Goal: Information Seeking & Learning: Learn about a topic

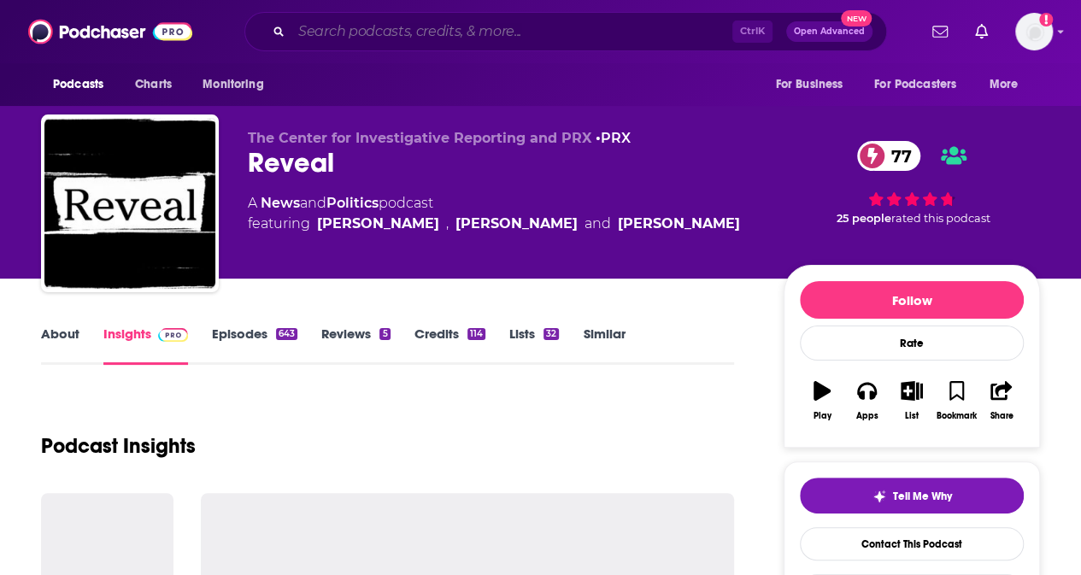
click at [476, 33] on input "Search podcasts, credits, & more..." at bounding box center [511, 31] width 441 height 27
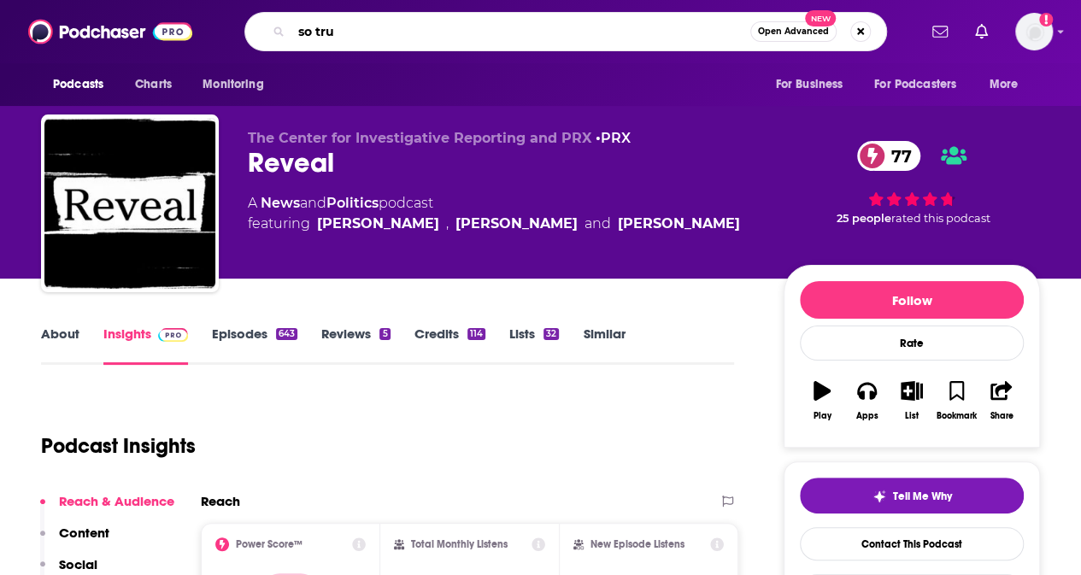
type input "so true"
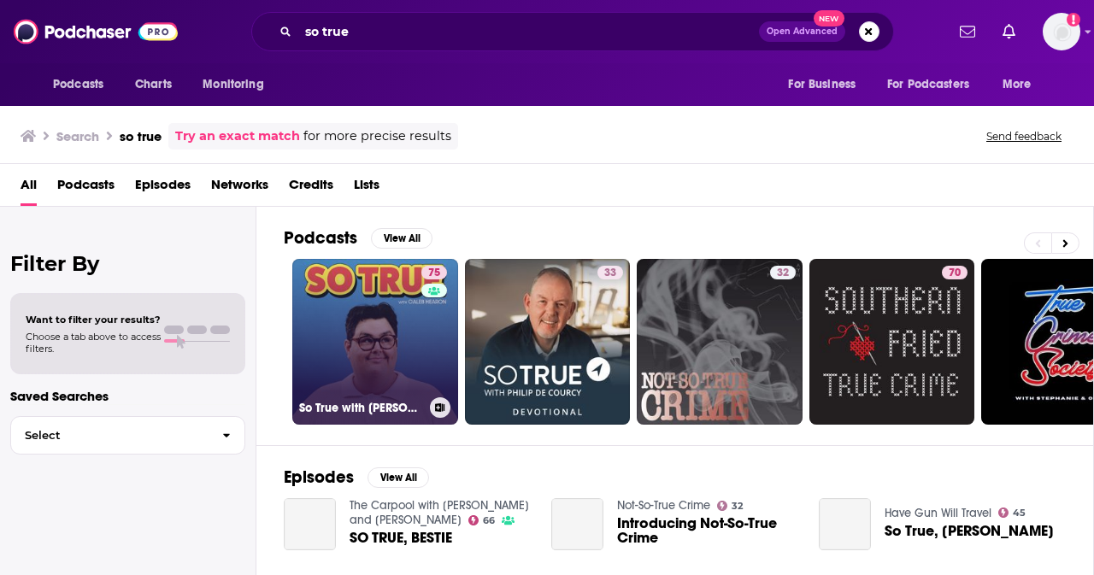
click at [381, 349] on link "75 So True with [PERSON_NAME]" at bounding box center [375, 342] width 166 height 166
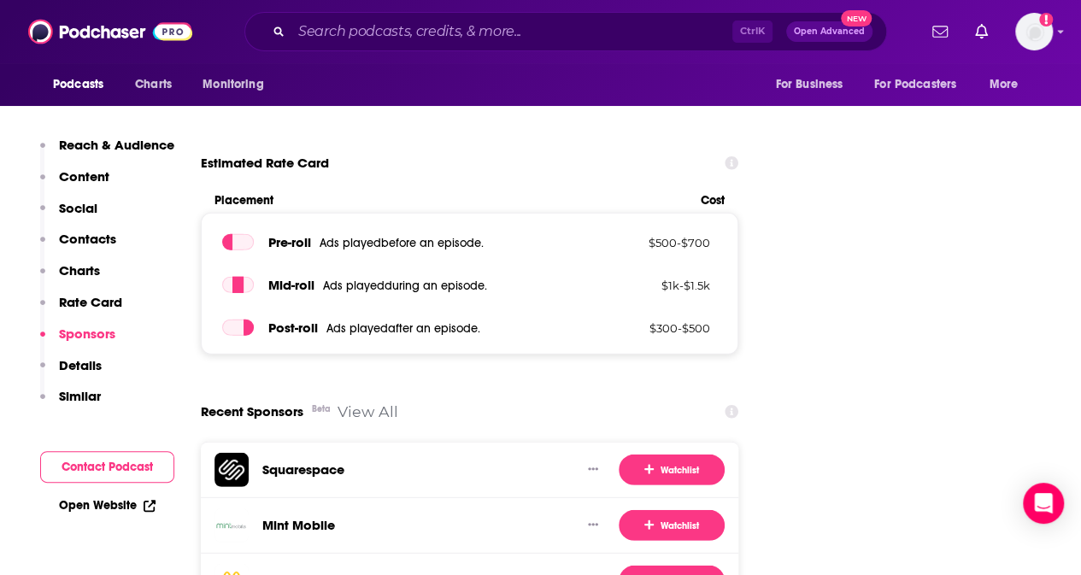
scroll to position [2285, 0]
